Goal: Check status: Check status

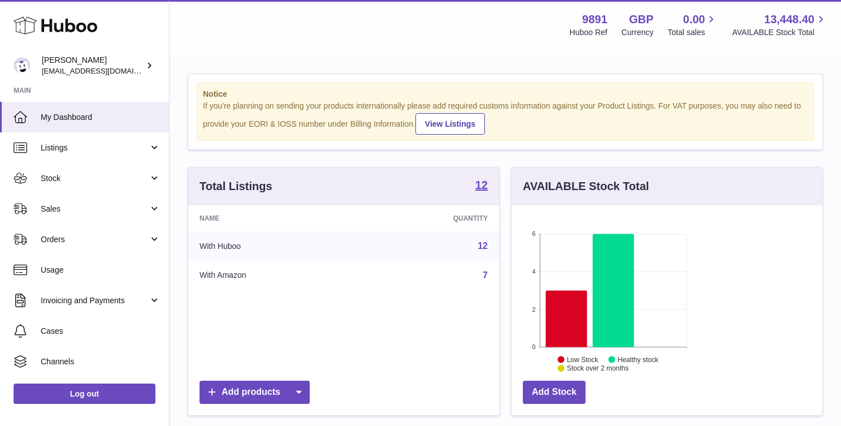
scroll to position [176, 203]
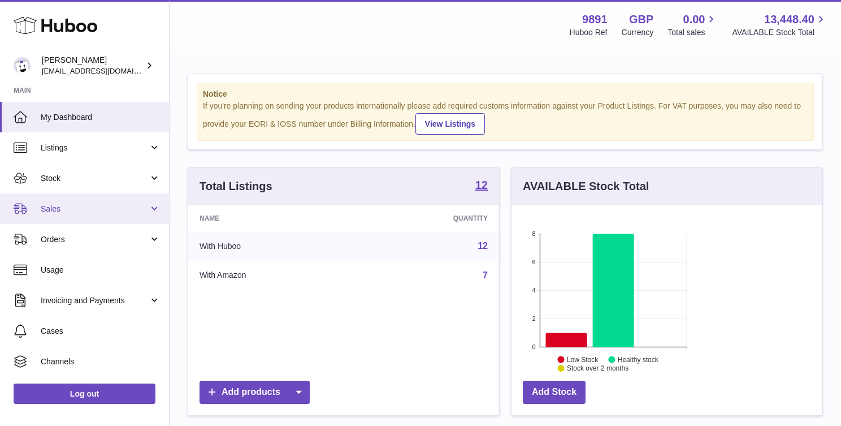
click at [75, 202] on link "Sales" at bounding box center [84, 208] width 169 height 31
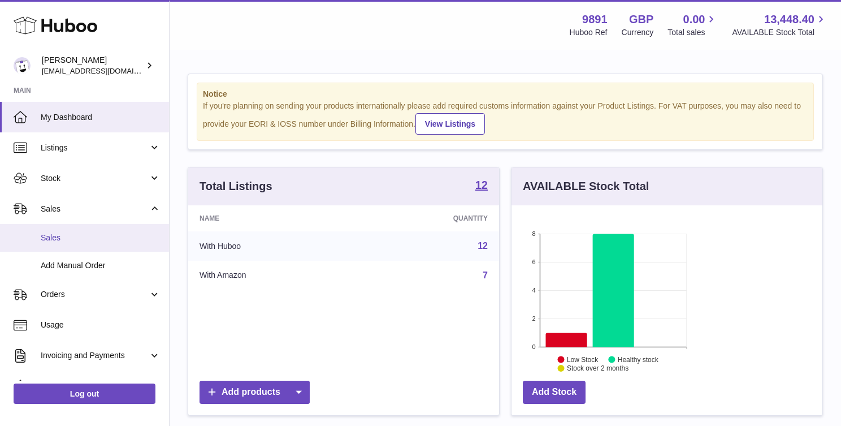
click at [70, 236] on span "Sales" at bounding box center [101, 237] width 120 height 11
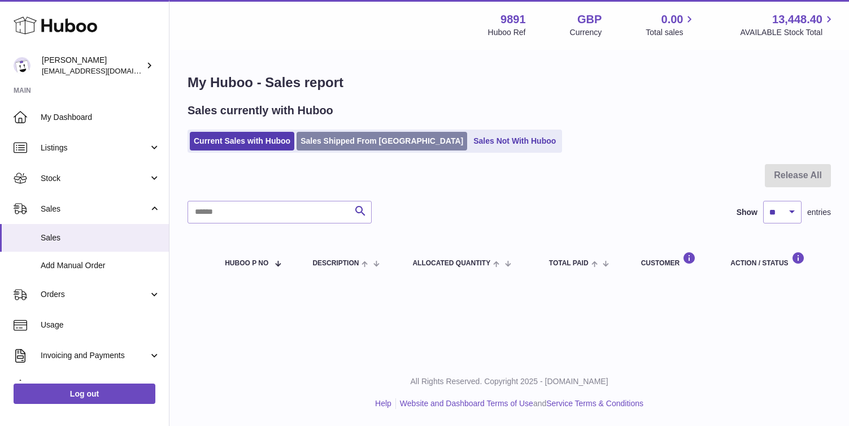
click at [348, 144] on link "Sales Shipped From [GEOGRAPHIC_DATA]" at bounding box center [382, 141] width 171 height 19
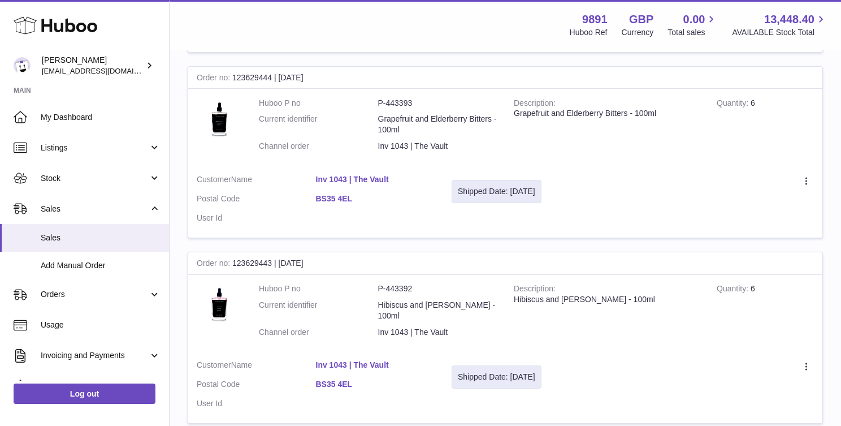
scroll to position [557, 0]
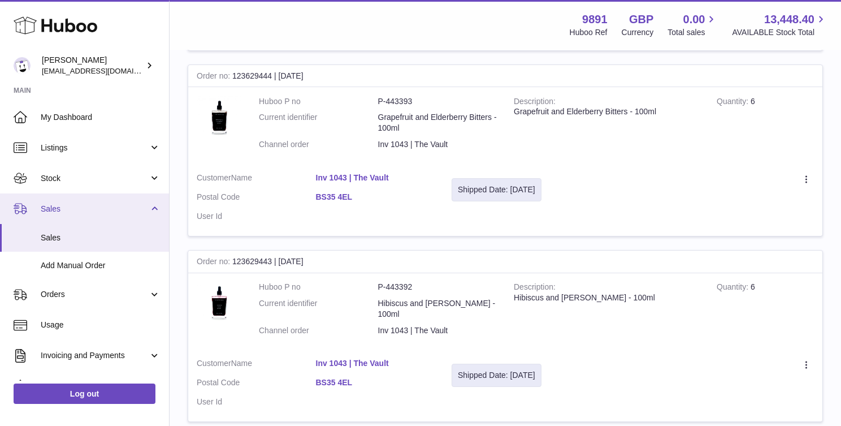
click at [151, 209] on link "Sales" at bounding box center [84, 208] width 169 height 31
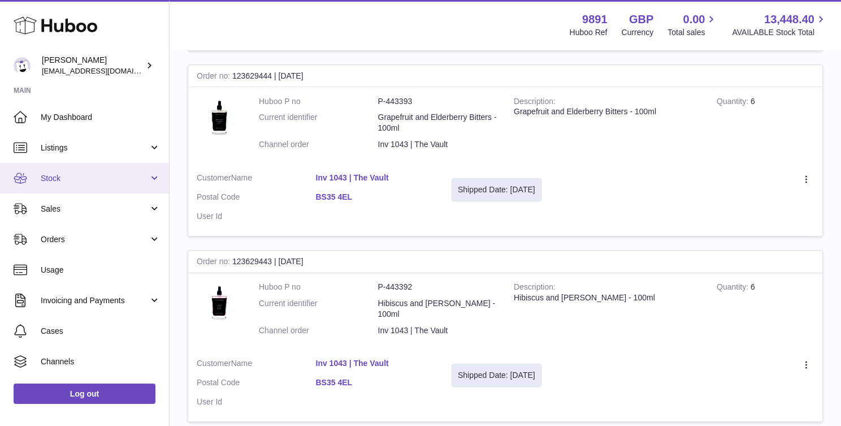
click at [146, 177] on span "Stock" at bounding box center [95, 178] width 108 height 11
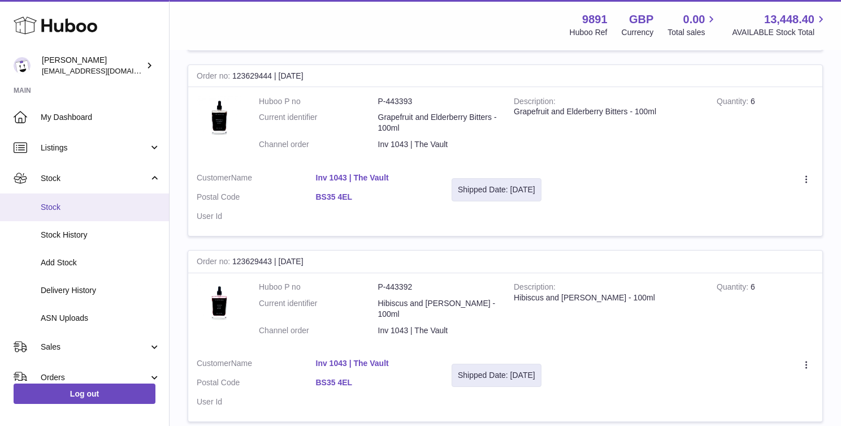
click at [89, 205] on span "Stock" at bounding box center [101, 207] width 120 height 11
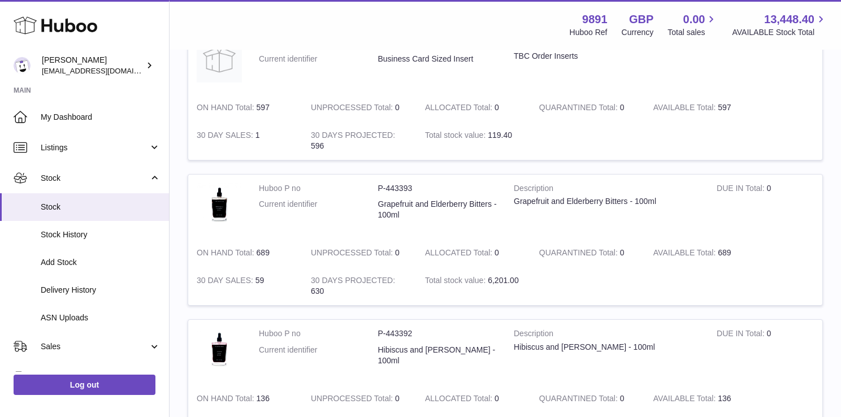
scroll to position [700, 1]
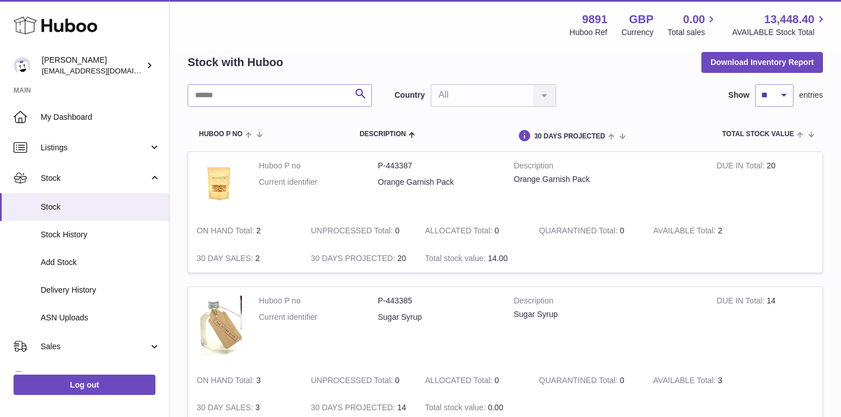
scroll to position [51, 0]
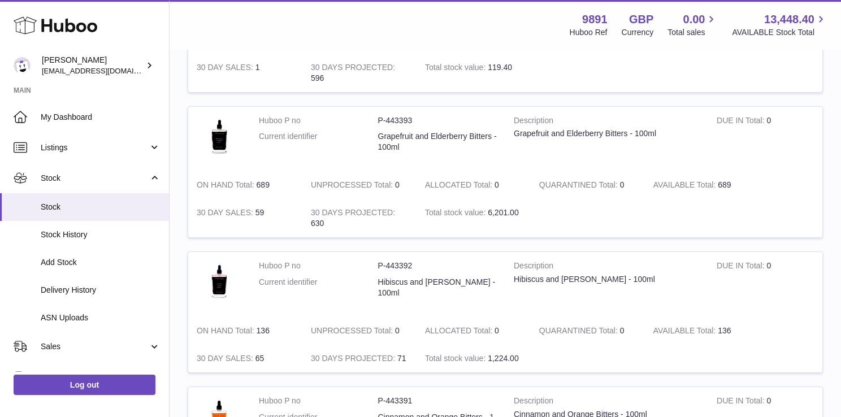
scroll to position [764, 0]
